Goal: Navigation & Orientation: Find specific page/section

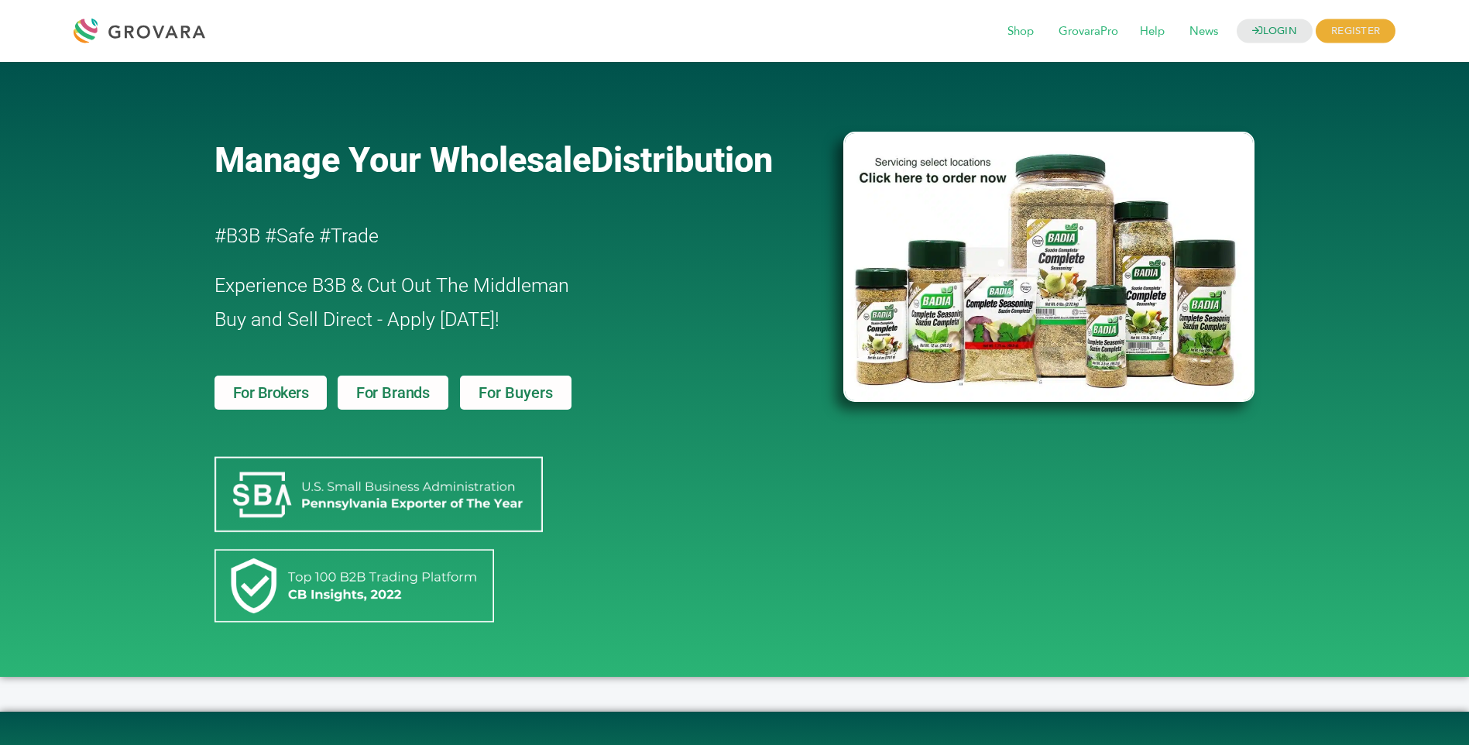
click at [281, 392] on span "For Brokers" at bounding box center [271, 392] width 76 height 15
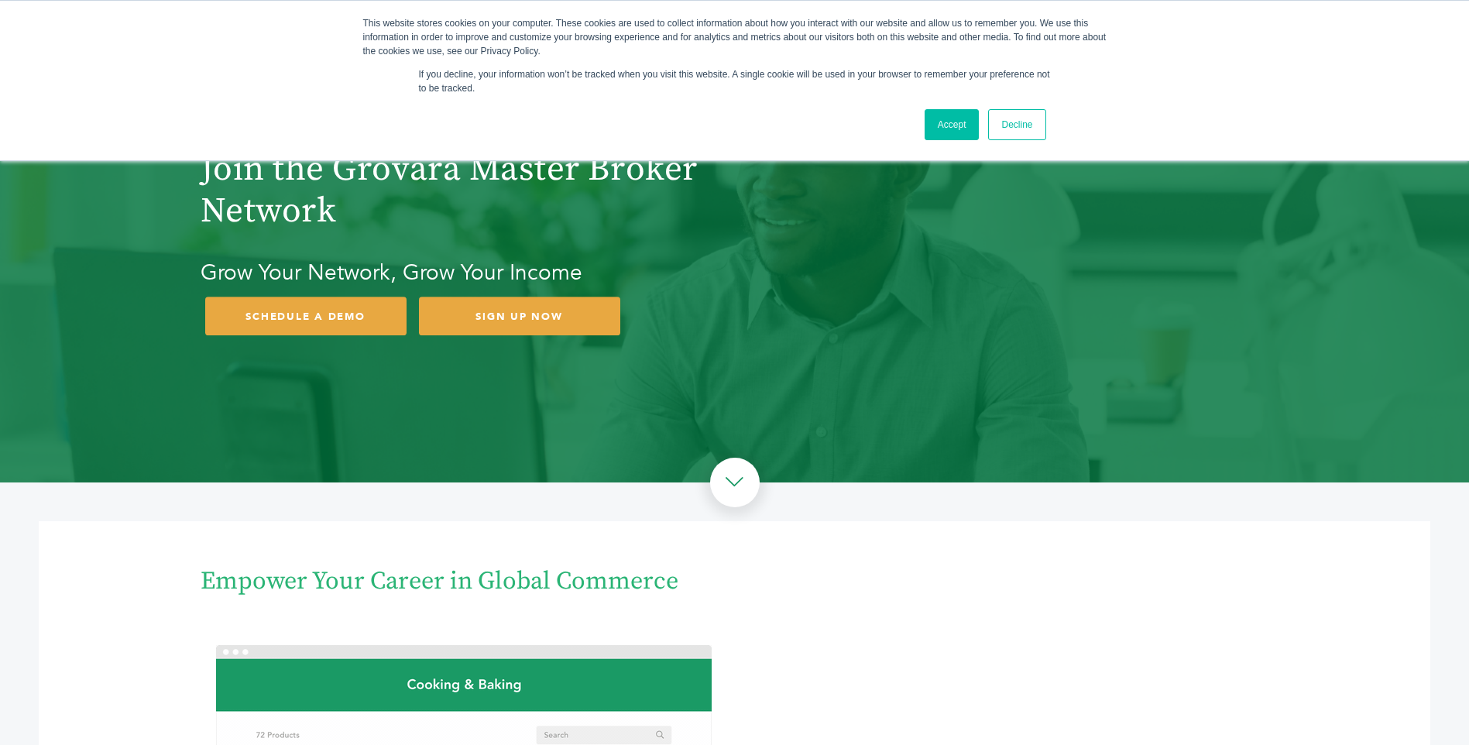
click at [944, 118] on link "Accept" at bounding box center [952, 124] width 55 height 31
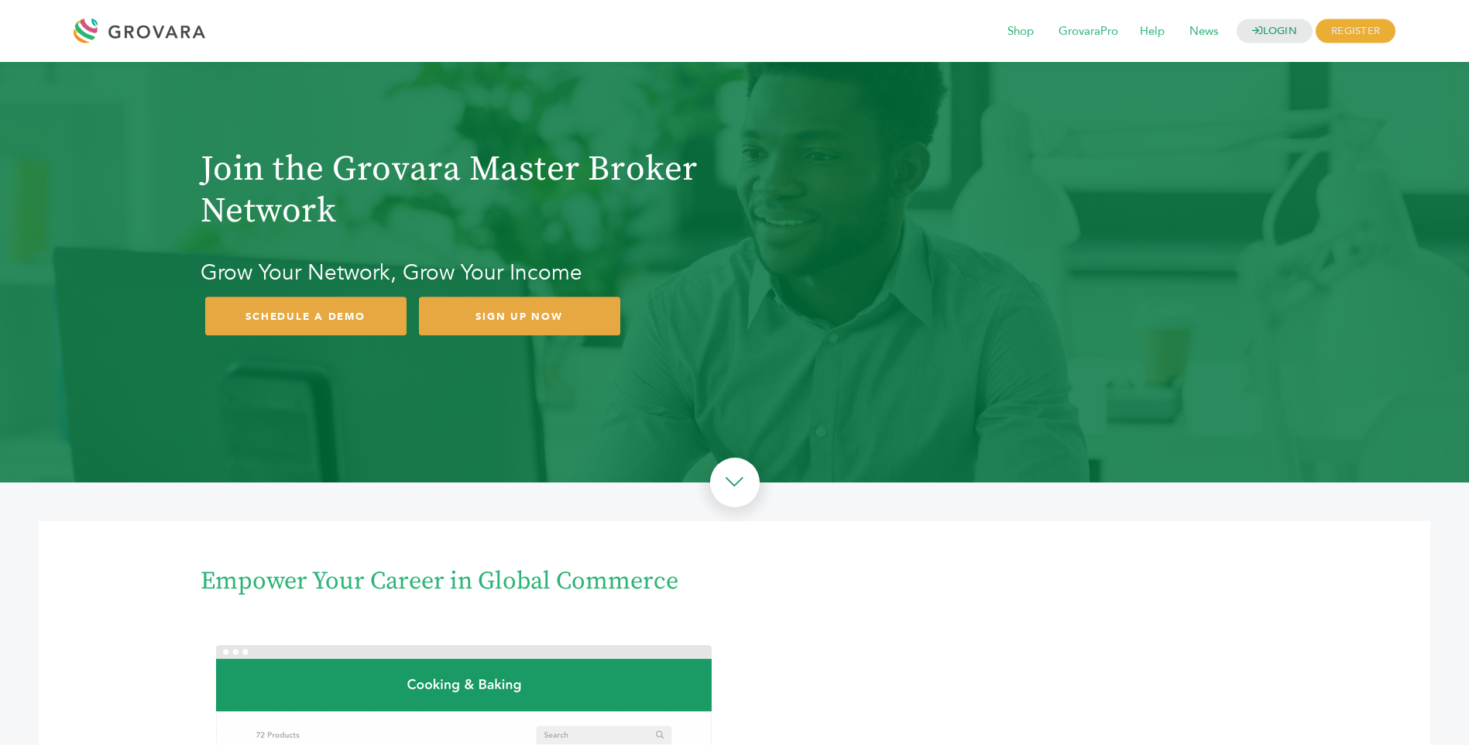
scroll to position [652, 0]
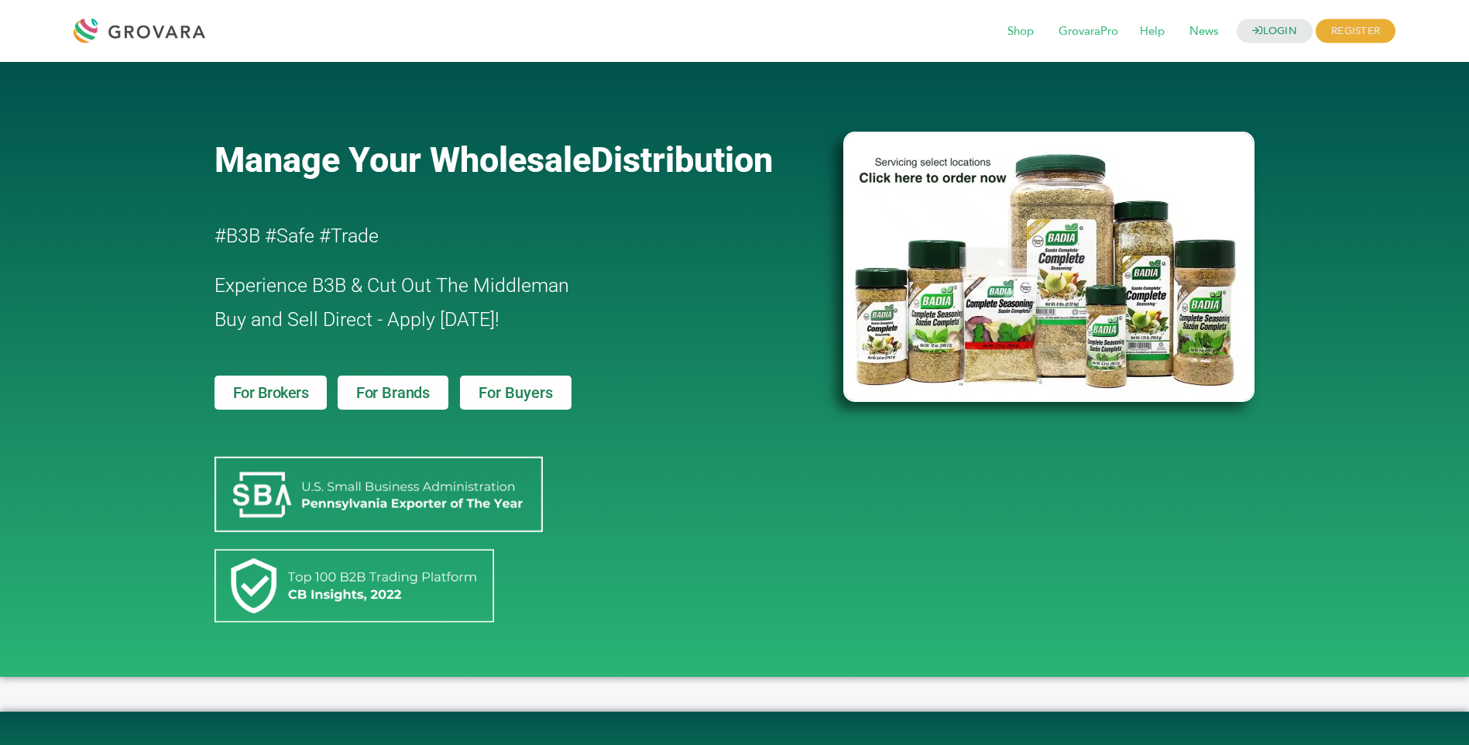
click at [507, 399] on span "For Buyers" at bounding box center [516, 392] width 74 height 15
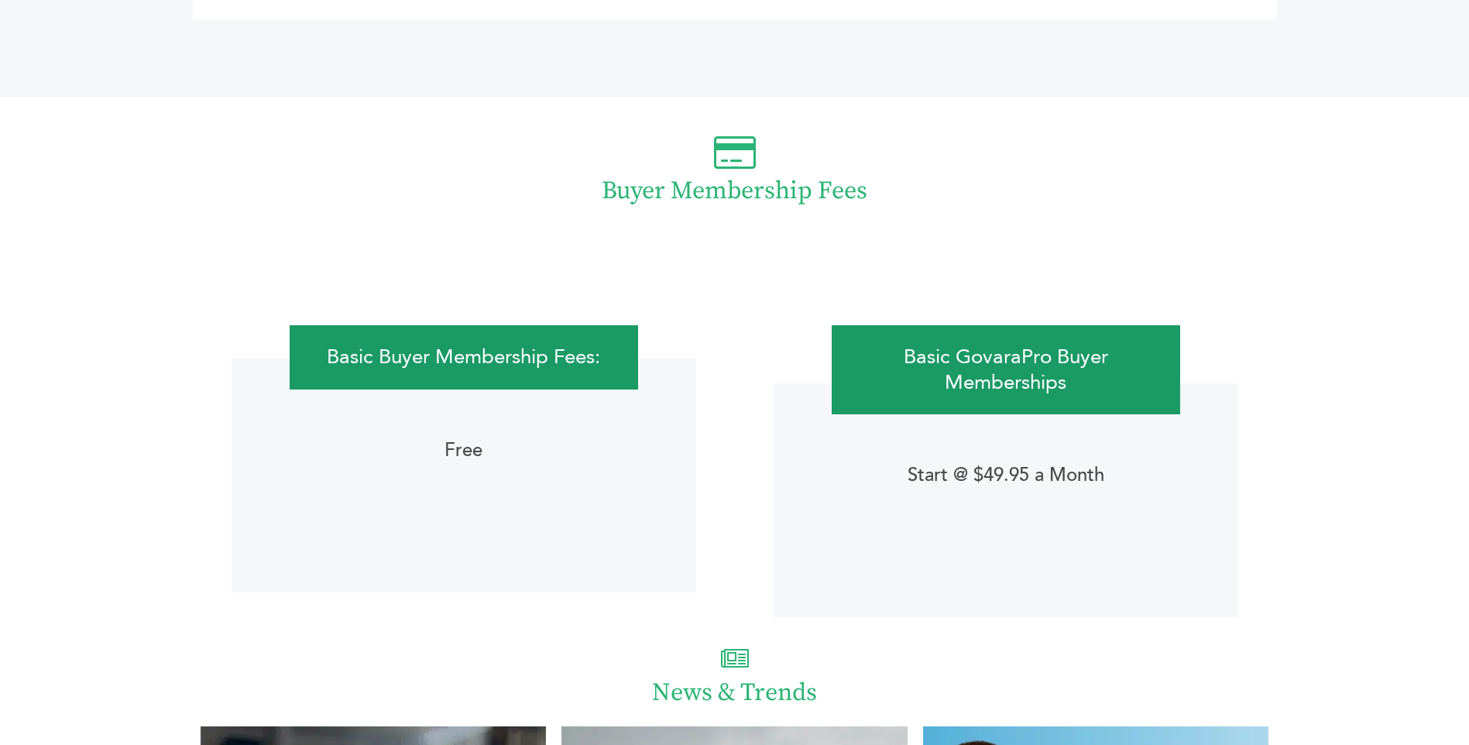
scroll to position [2608, 0]
